Goal: Information Seeking & Learning: Learn about a topic

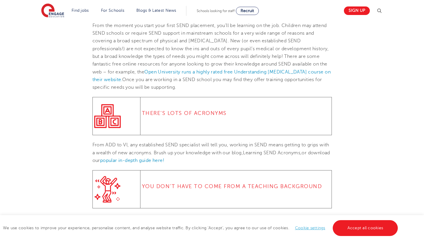
scroll to position [382, 0]
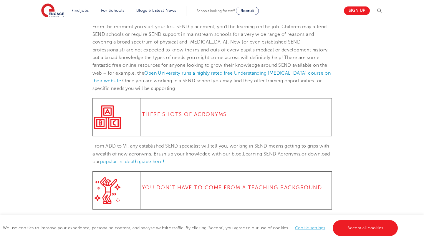
click at [236, 90] on p "From the moment you start your first SEND placement, you’ll be learning on the …" at bounding box center [211, 58] width 239 height 70
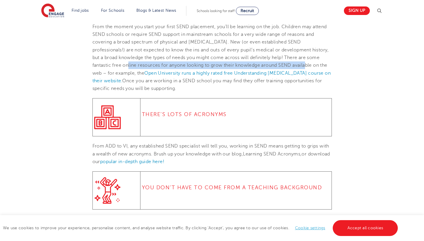
drag, startPoint x: 293, startPoint y: 64, endPoint x: 113, endPoint y: 64, distance: 180.0
click at [113, 64] on span "From the moment you start your first SEND placement, you’ll be learning on the …" at bounding box center [211, 57] width 238 height 67
copy span "free online resources for anyone looking to grow their knowledge around SEND"
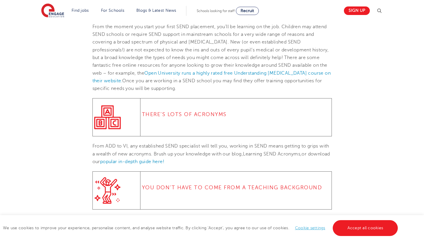
click at [222, 88] on p "From the moment you start your first SEND placement, you’ll be learning on the …" at bounding box center [211, 58] width 239 height 70
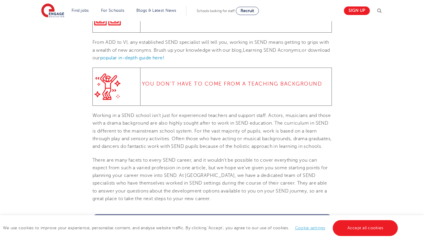
scroll to position [489, 0]
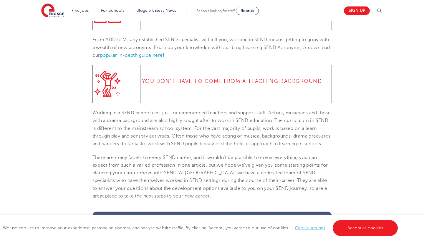
click at [159, 51] on p "From ADD to VI, any established SEND specialist will tell you, working in SEND …" at bounding box center [211, 47] width 239 height 23
click at [160, 56] on p "From ADD to VI, any established SEND specialist will tell you, working in SEND …" at bounding box center [211, 47] width 239 height 23
click at [160, 54] on span "popular in-depth guide here!" at bounding box center [132, 55] width 64 height 5
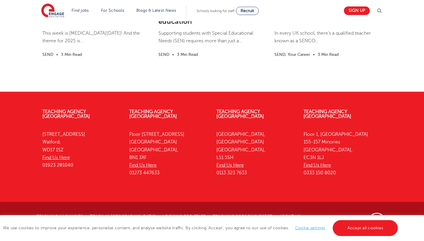
scroll to position [922, 0]
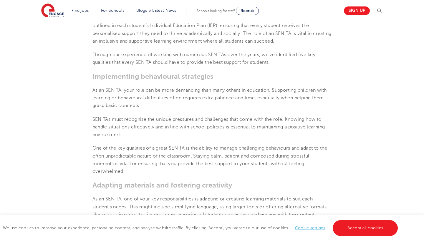
scroll to position [283, 0]
